Goal: Browse casually

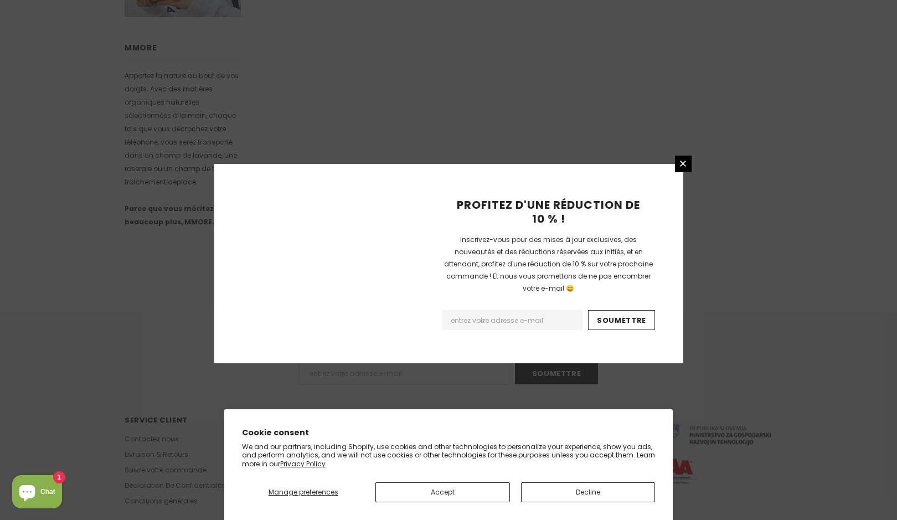
scroll to position [642, 0]
